Goal: Task Accomplishment & Management: Manage account settings

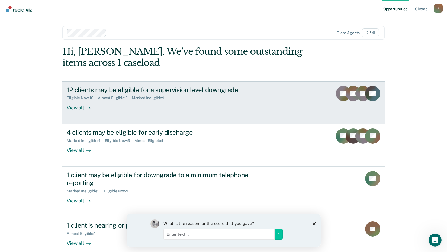
click at [160, 99] on div "Marked Ineligible : 1" at bounding box center [150, 98] width 37 height 5
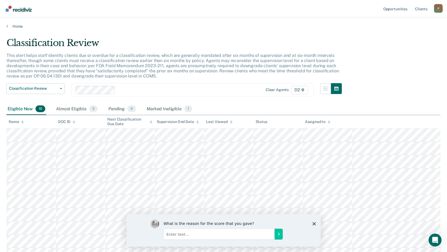
click at [315, 224] on icon "Close survey" at bounding box center [314, 223] width 3 height 3
